Goal: Find specific page/section: Find specific page/section

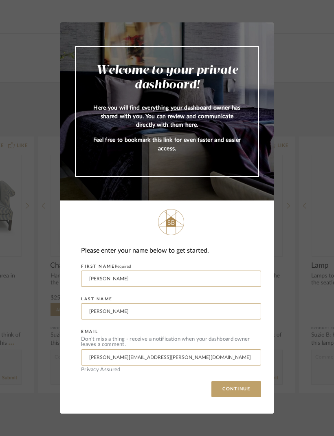
click at [309, 95] on div "Welcome to your private dashboard! Here you will find everything your dashboard…" at bounding box center [167, 218] width 334 height 436
click at [314, 50] on div "Welcome to your private dashboard! Here you will find everything your dashboard…" at bounding box center [167, 218] width 334 height 436
click at [237, 386] on button "CONTINUE" at bounding box center [236, 389] width 50 height 16
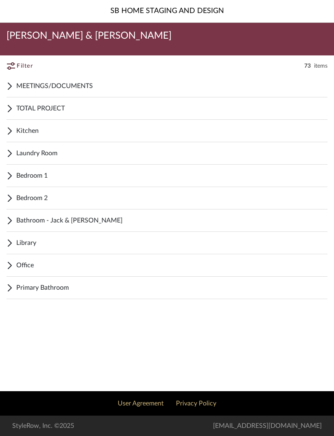
click at [96, 85] on span "MEETINGS/DOCUMENTS" at bounding box center [171, 86] width 311 height 10
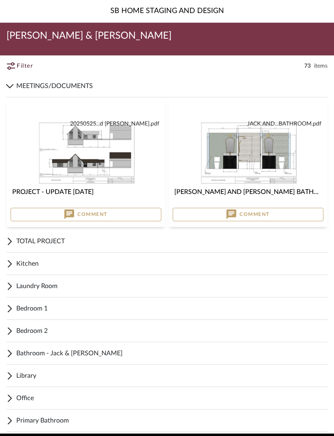
click at [113, 238] on span "TOTAL PROJECT" at bounding box center [171, 241] width 311 height 10
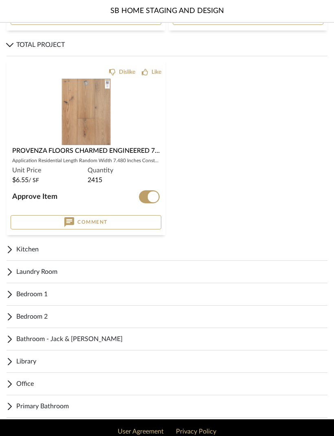
click at [85, 244] on div "Kitchen" at bounding box center [167, 250] width 321 height 22
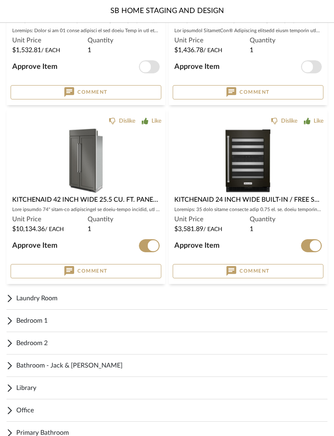
scroll to position [2347, 0]
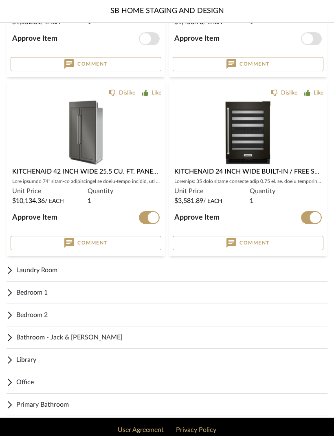
click at [30, 356] on span "Library" at bounding box center [171, 360] width 311 height 10
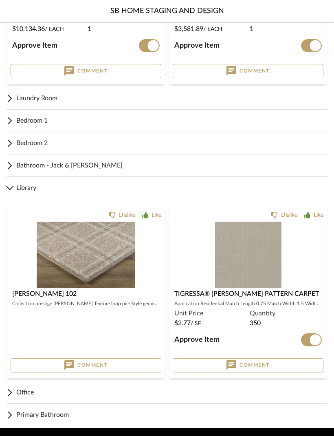
scroll to position [2529, 0]
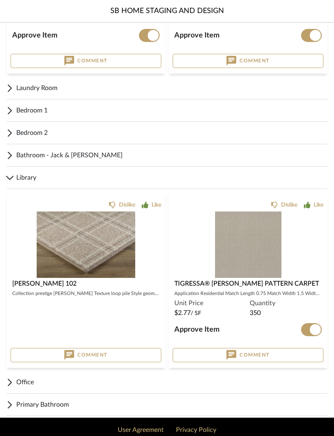
click at [44, 381] on span "Office" at bounding box center [171, 383] width 311 height 10
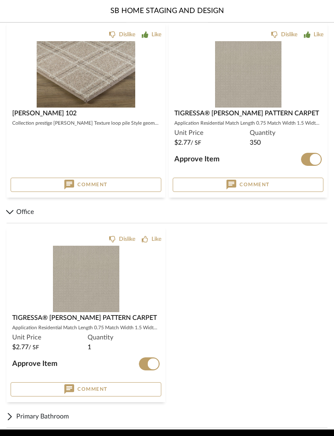
scroll to position [2711, 0]
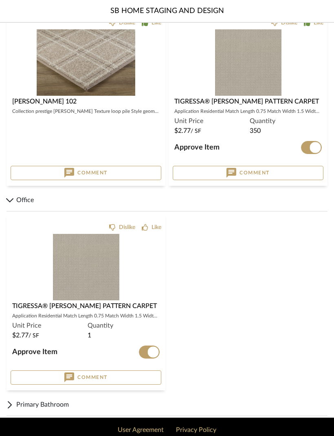
click at [58, 403] on span "Primary Bathroom" at bounding box center [171, 405] width 311 height 10
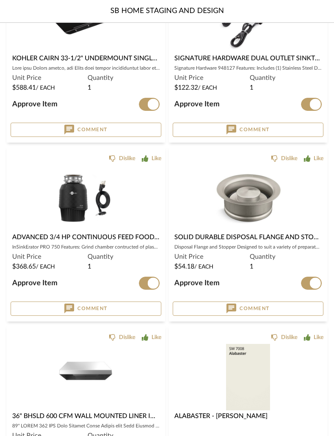
scroll to position [1029, 0]
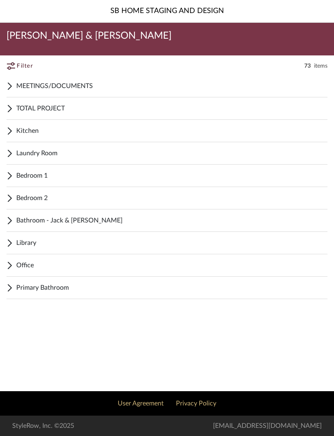
click at [23, 62] on span "Filter" at bounding box center [25, 66] width 16 height 9
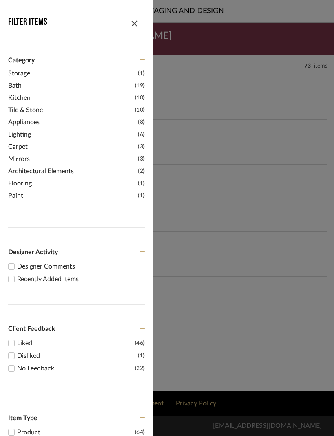
click at [23, 137] on span "Lighting" at bounding box center [72, 135] width 128 height 10
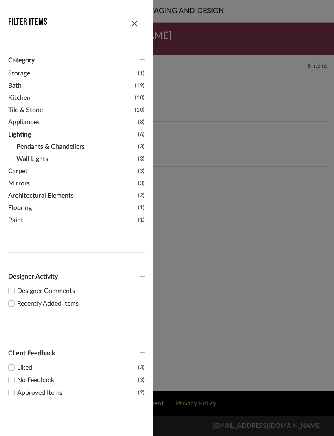
click at [84, 146] on span "Pendants & Chandeliers" at bounding box center [76, 147] width 120 height 10
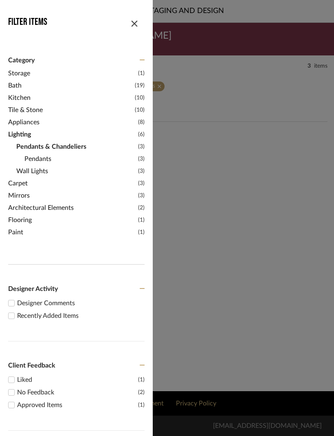
click at [48, 160] on span "Pendants" at bounding box center [80, 159] width 112 height 10
click at [59, 148] on span "Pendants & Chandeliers" at bounding box center [76, 147] width 120 height 10
click at [210, 144] on div "SB HOME STAGING AND DESIGN [PERSON_NAME] & [PERSON_NAME] Filter Items Category …" at bounding box center [167, 195] width 334 height 391
click at [139, 22] on span "button" at bounding box center [135, 22] width 20 height 20
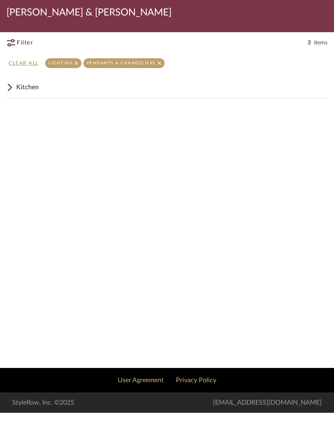
scroll to position [0, 0]
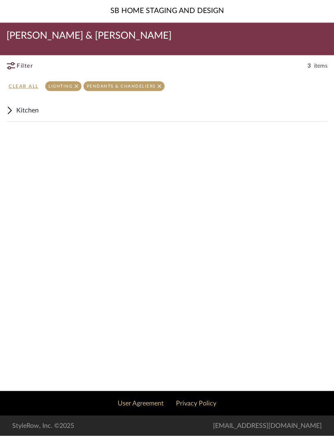
click at [324, 65] on span "items" at bounding box center [320, 66] width 13 height 8
click at [250, 170] on div "SB HOME STAGING AND DESIGN [PERSON_NAME] & [PERSON_NAME] Filter Items Category …" at bounding box center [167, 195] width 334 height 391
click at [236, 173] on div "SB HOME STAGING AND DESIGN [PERSON_NAME] & [PERSON_NAME] Filter Items Category …" at bounding box center [167, 195] width 334 height 391
click at [26, 113] on span "Kitchen" at bounding box center [171, 111] width 311 height 10
